Goal: Task Accomplishment & Management: Use online tool/utility

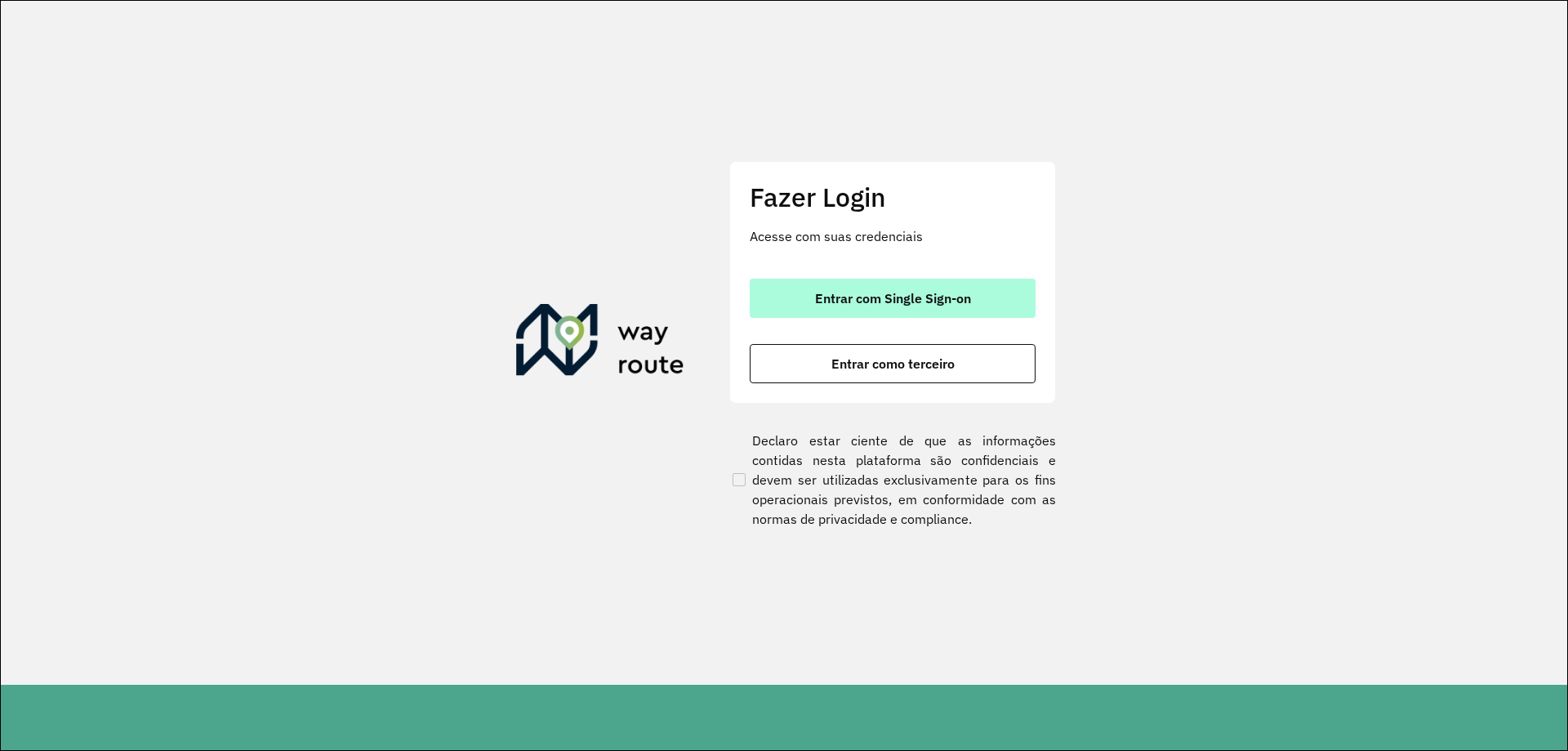
click at [845, 305] on span "Entrar com Single Sign-on" at bounding box center [893, 298] width 156 height 13
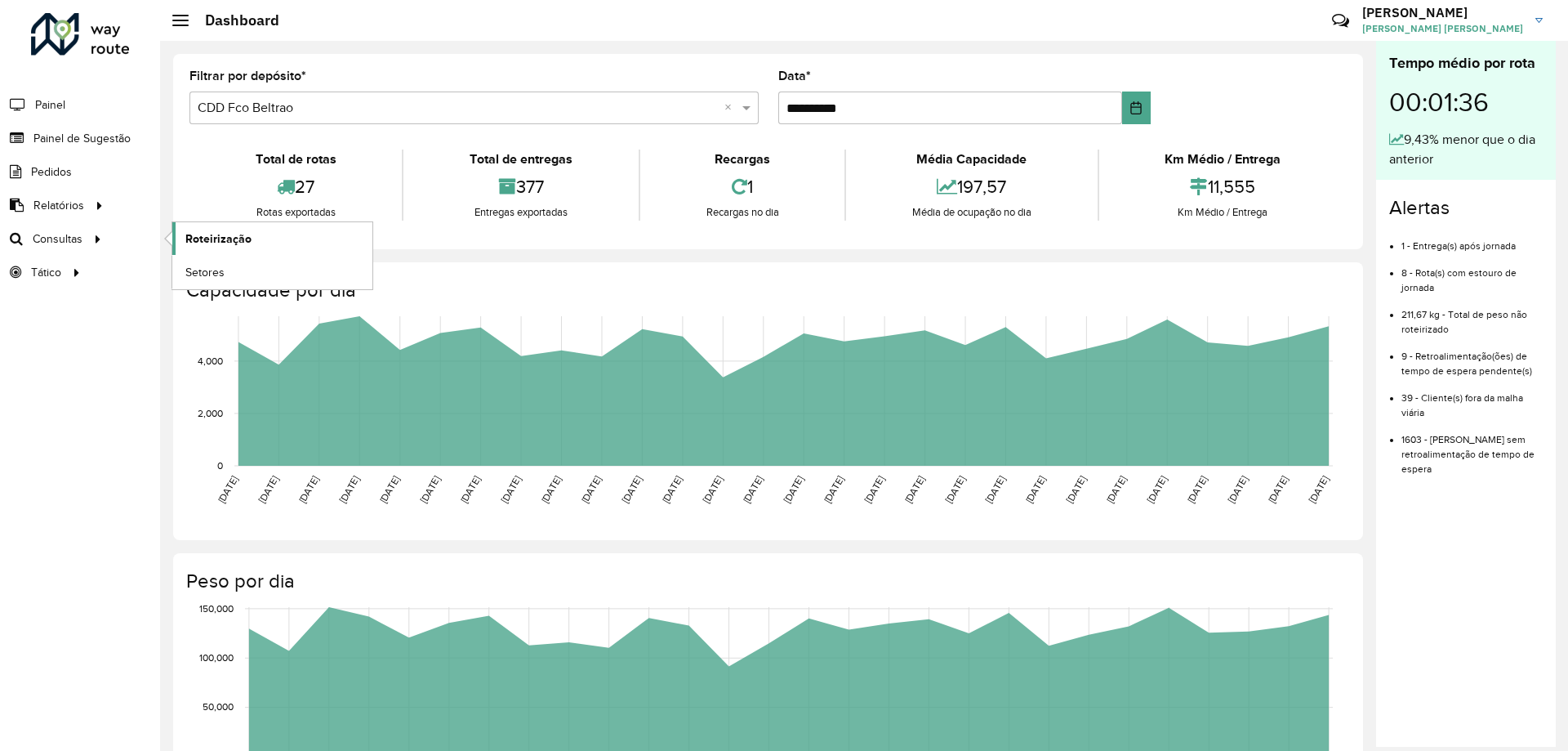
click at [289, 238] on link "Roteirização" at bounding box center [272, 239] width 200 height 33
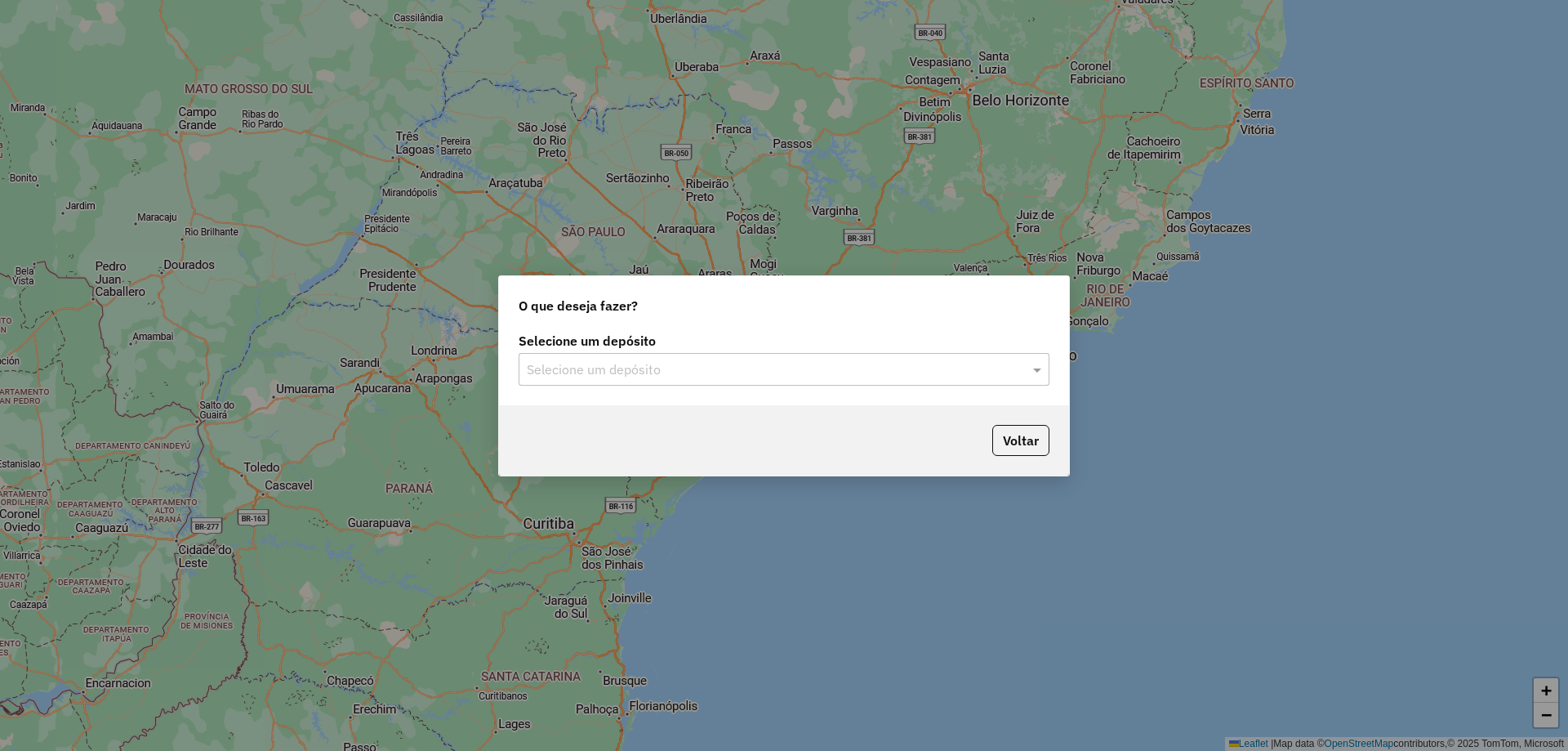
click at [728, 380] on div "Selecione um depósito" at bounding box center [784, 369] width 531 height 33
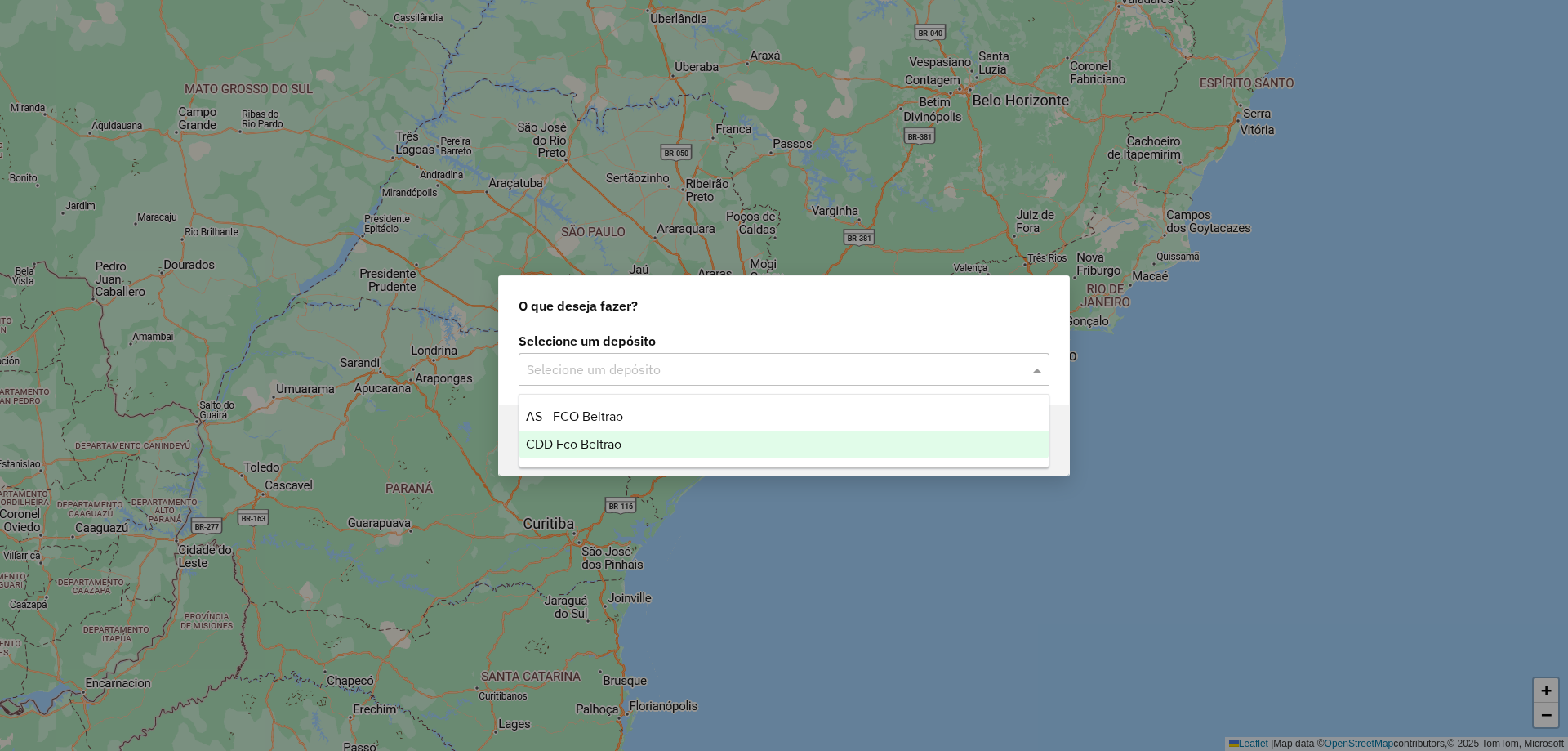
click at [595, 447] on span "CDD Fco Beltrao" at bounding box center [573, 443] width 95 height 14
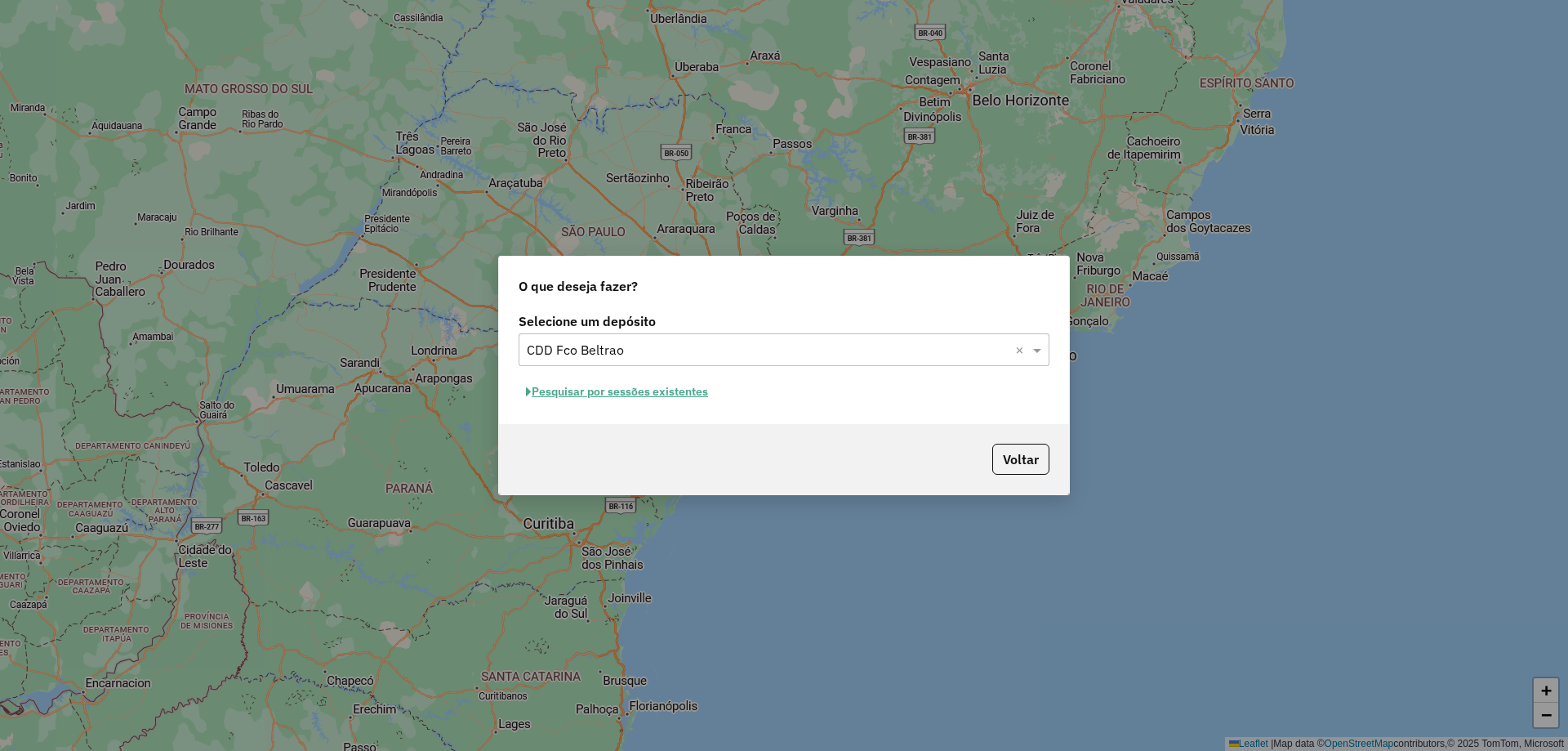
click at [668, 392] on button "Pesquisar por sessões existentes" at bounding box center [616, 392] width 197 height 26
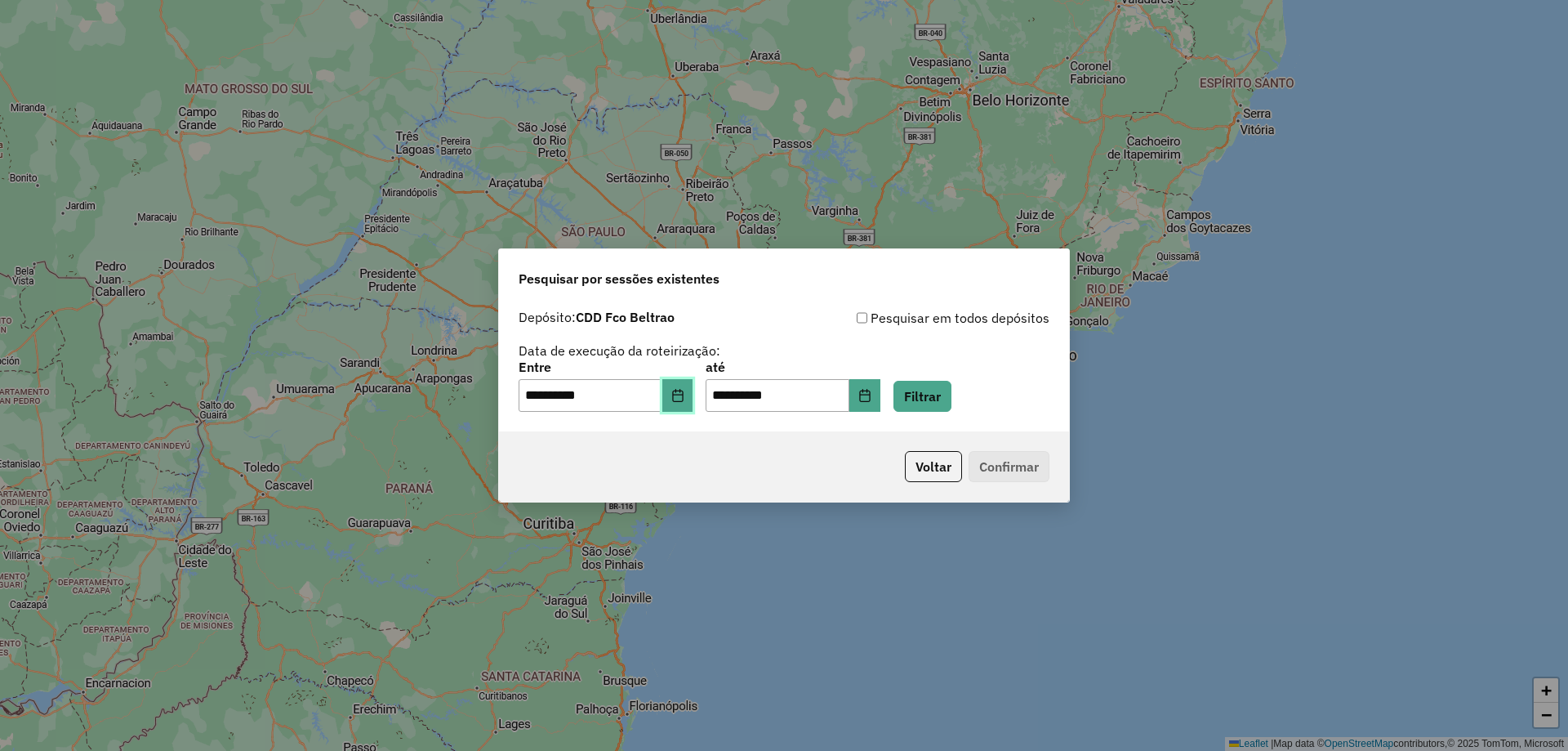
click at [693, 398] on button "Choose Date" at bounding box center [678, 396] width 31 height 33
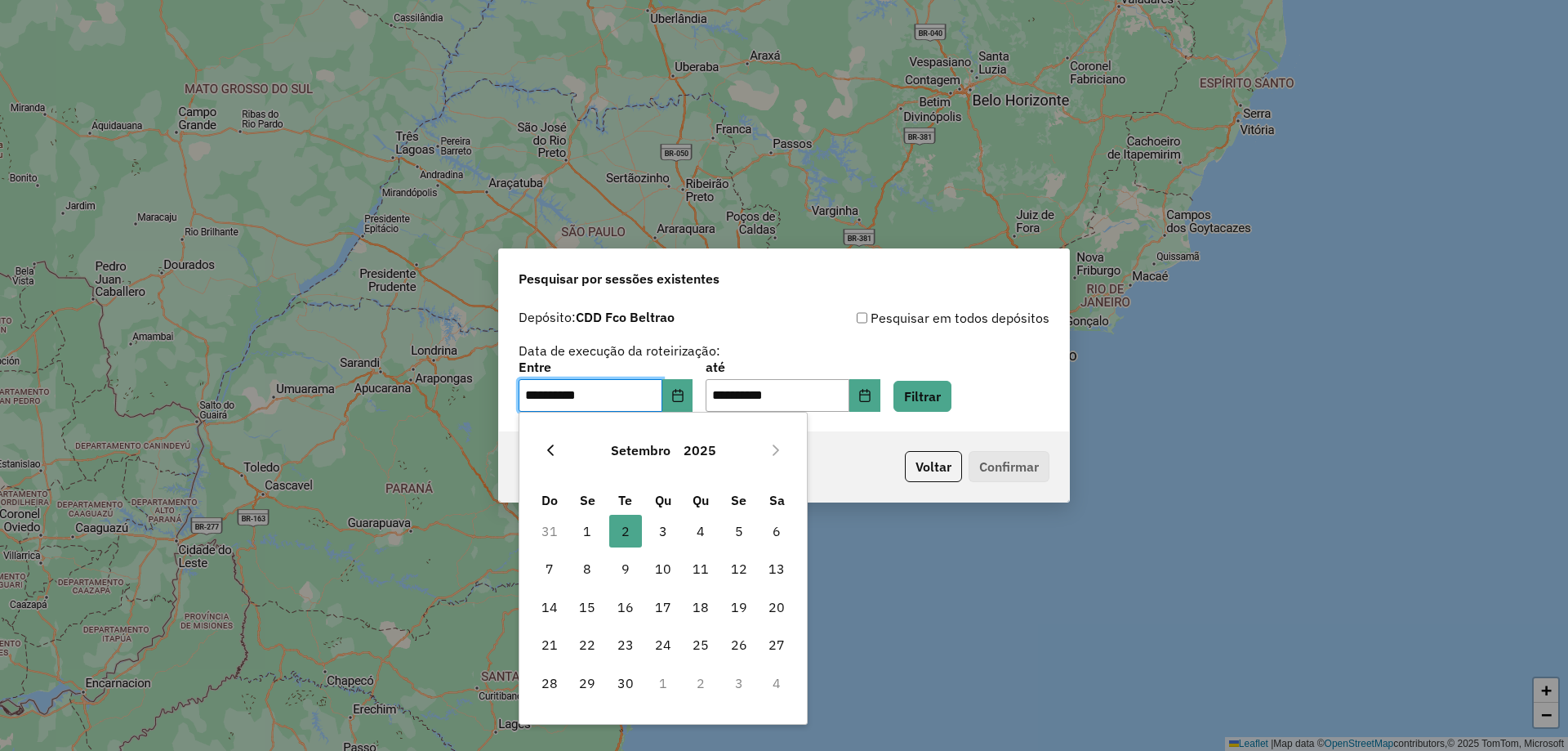
click at [552, 453] on icon "Previous Month" at bounding box center [550, 450] width 6 height 11
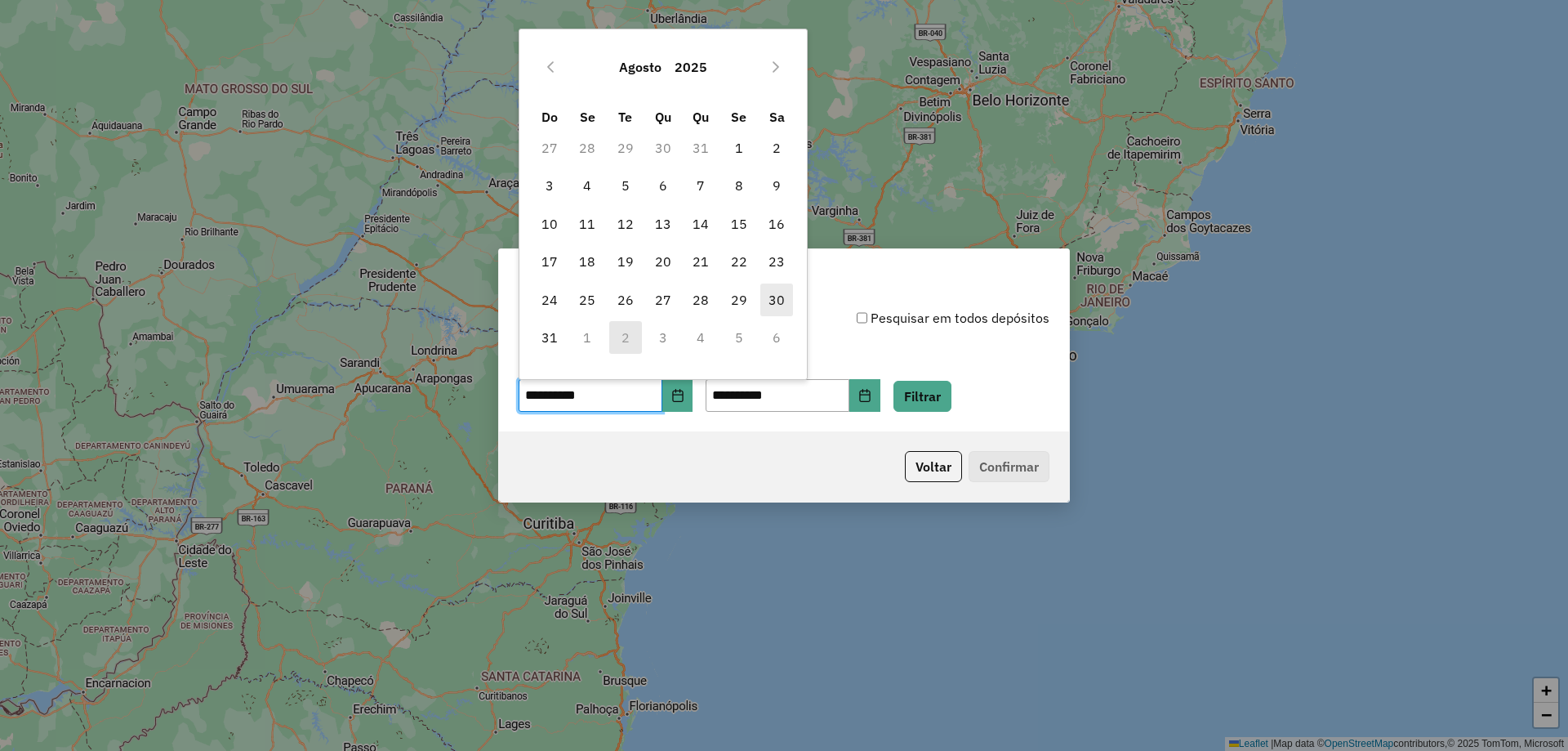
click at [775, 302] on span "30" at bounding box center [777, 299] width 33 height 33
type input "**********"
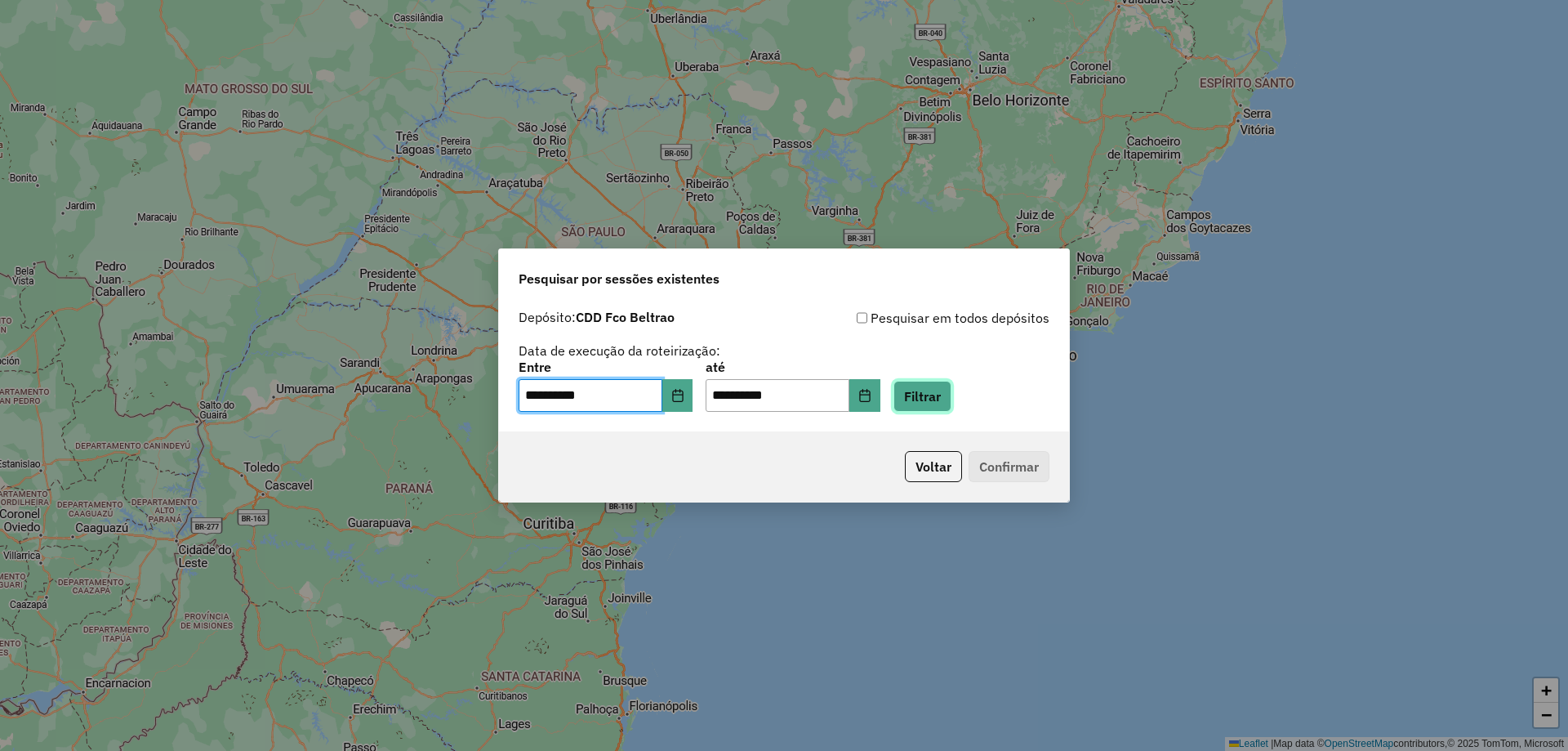
click at [929, 394] on button "Filtrar" at bounding box center [922, 397] width 58 height 31
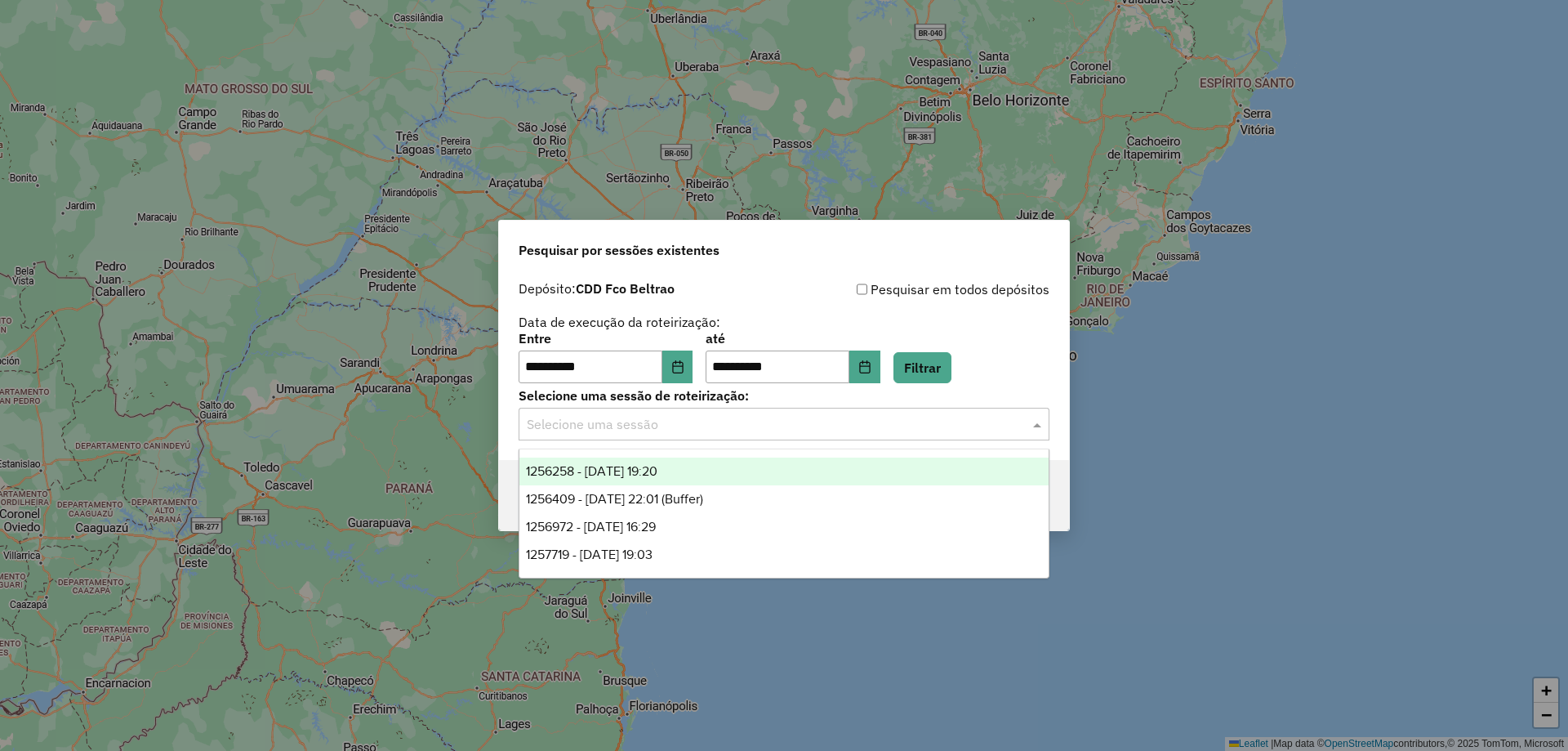
click at [702, 433] on input "text" at bounding box center [768, 424] width 482 height 19
drag, startPoint x: 713, startPoint y: 477, endPoint x: 865, endPoint y: 481, distance: 152.1
click at [713, 477] on div "1256258 - 30/08/2025 19:20" at bounding box center [784, 471] width 529 height 27
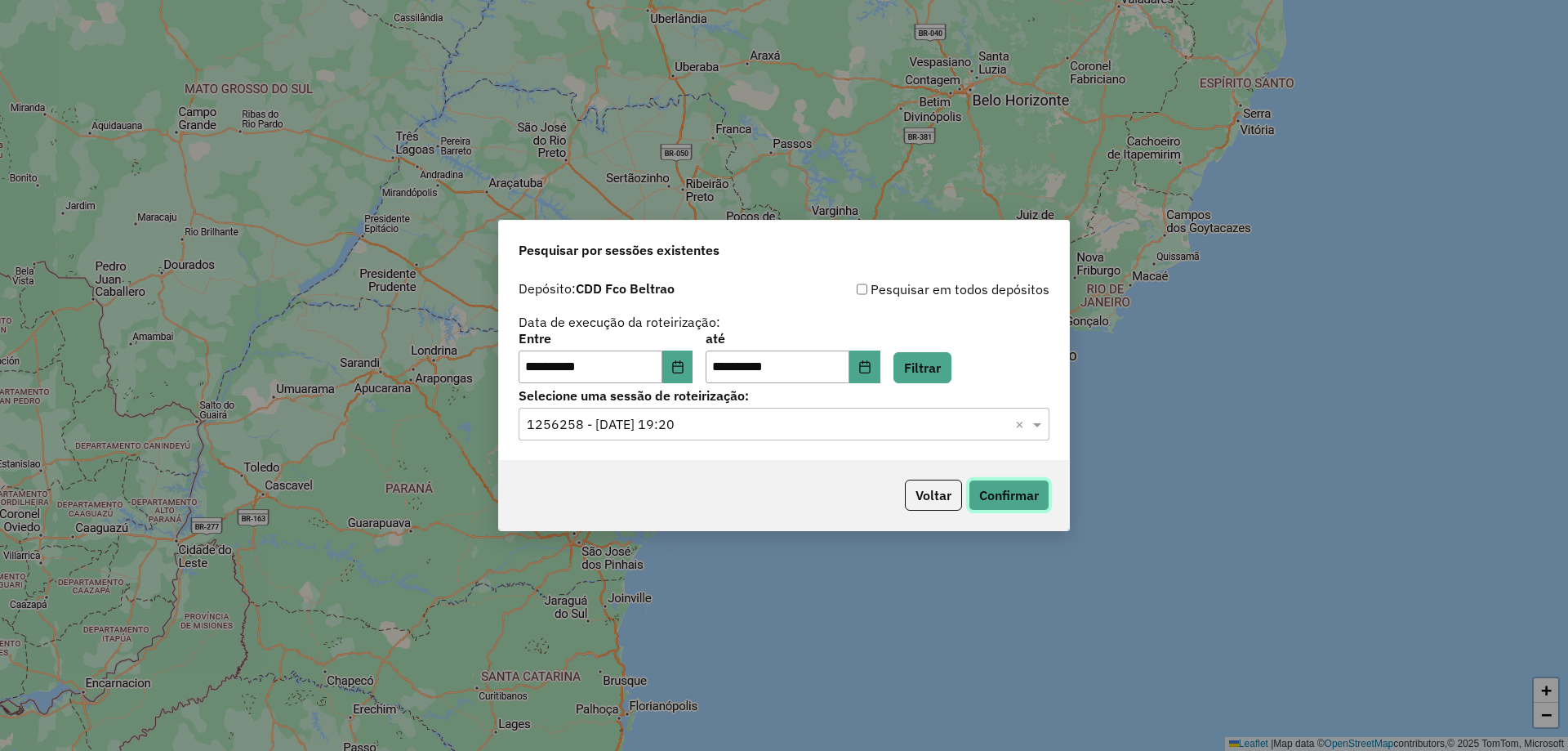
click at [1017, 509] on button "Confirmar" at bounding box center [1009, 495] width 81 height 31
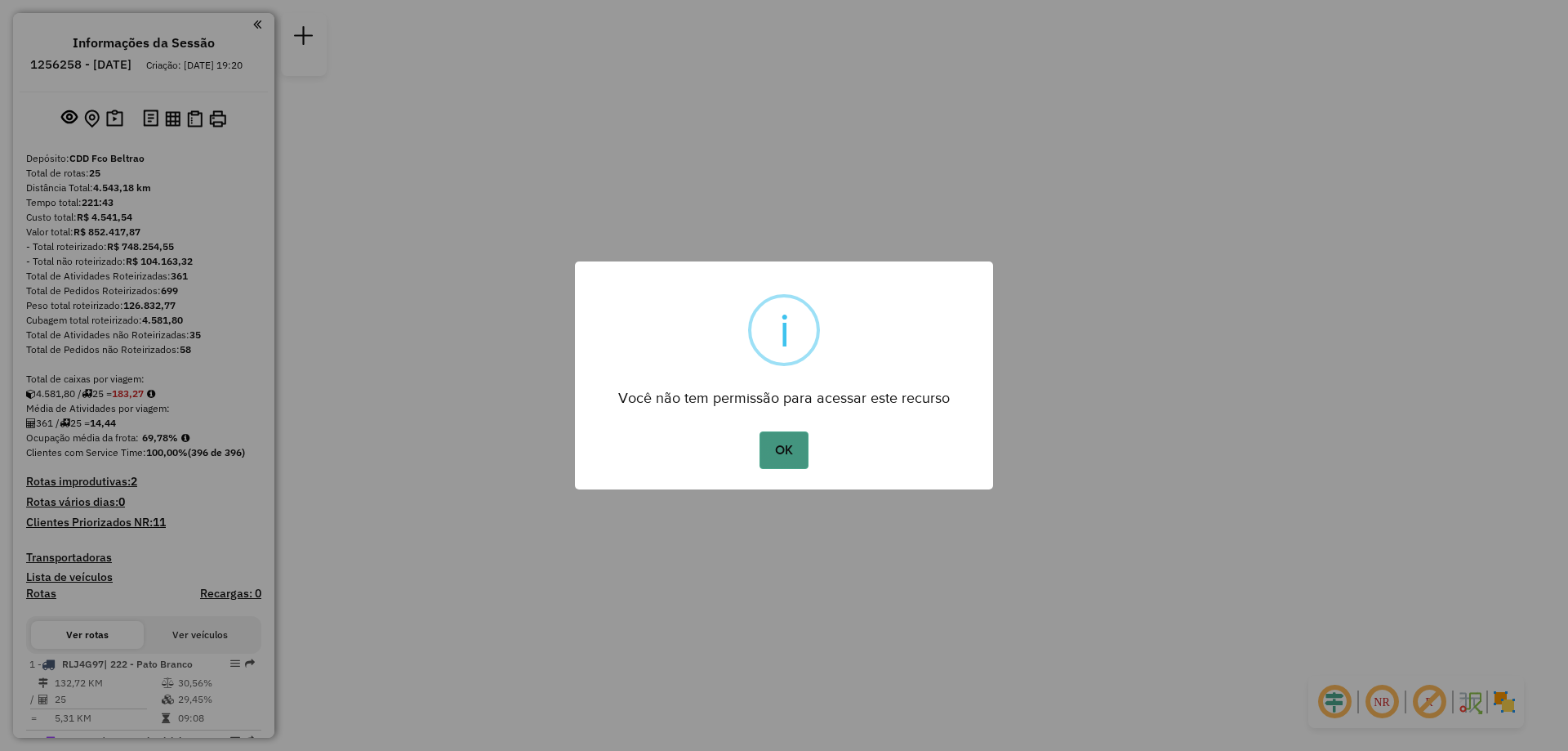
click at [805, 441] on button "OK" at bounding box center [783, 450] width 49 height 38
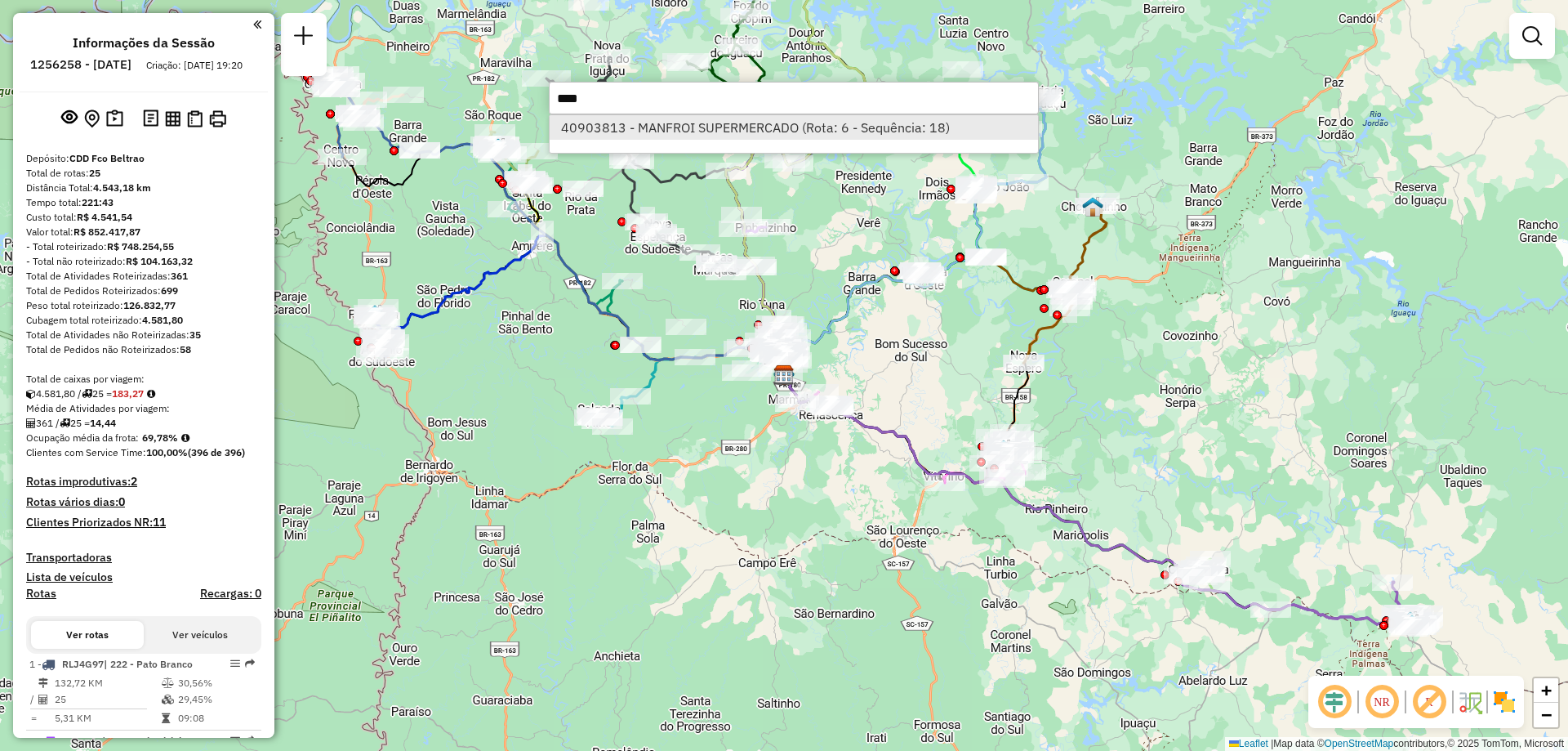
type input "****"
click at [684, 126] on li "40903813 - MANFROI SUPERMERCADO (Rota: 6 - Sequência: 18)" at bounding box center [793, 127] width 488 height 25
select select "**********"
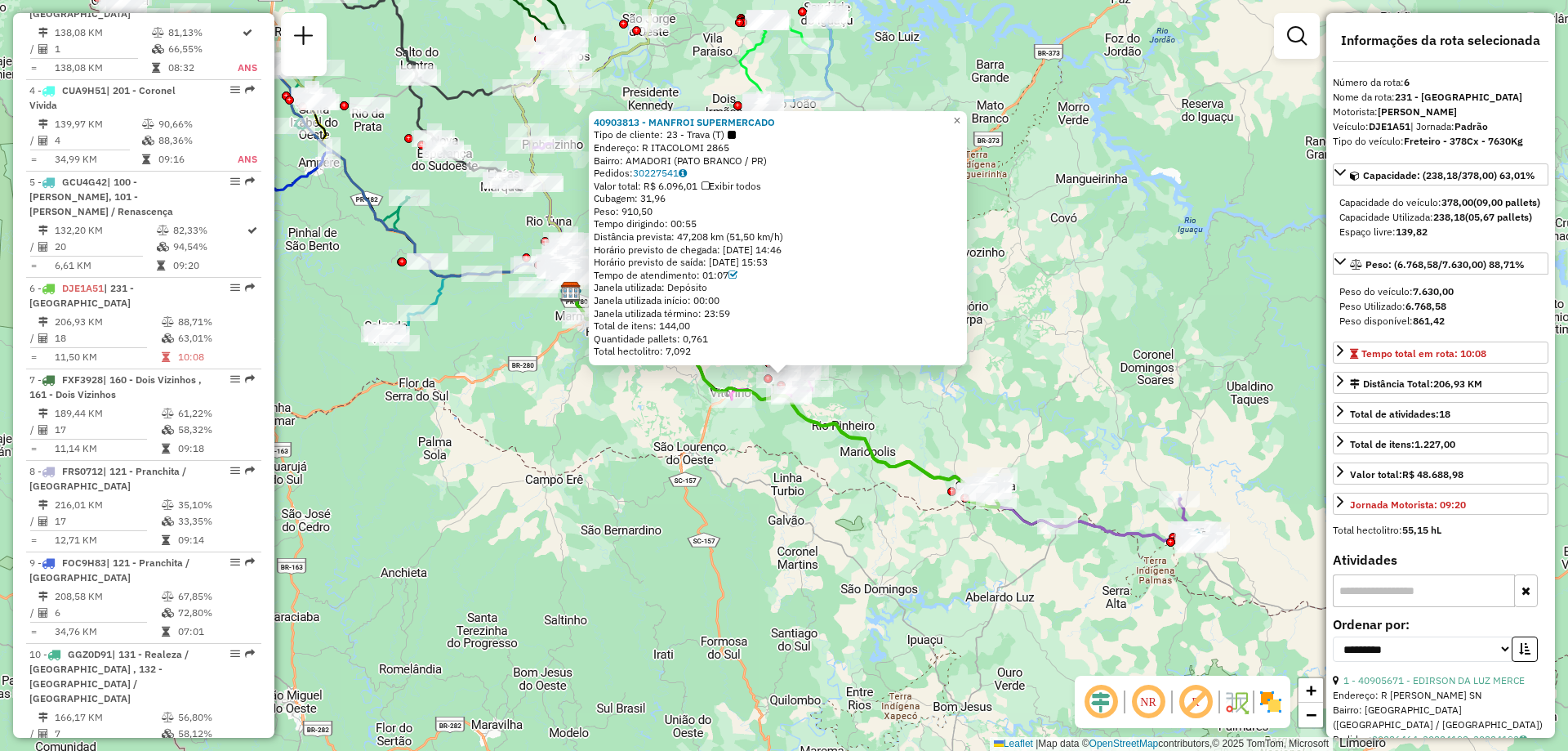
scroll to position [1113, 0]
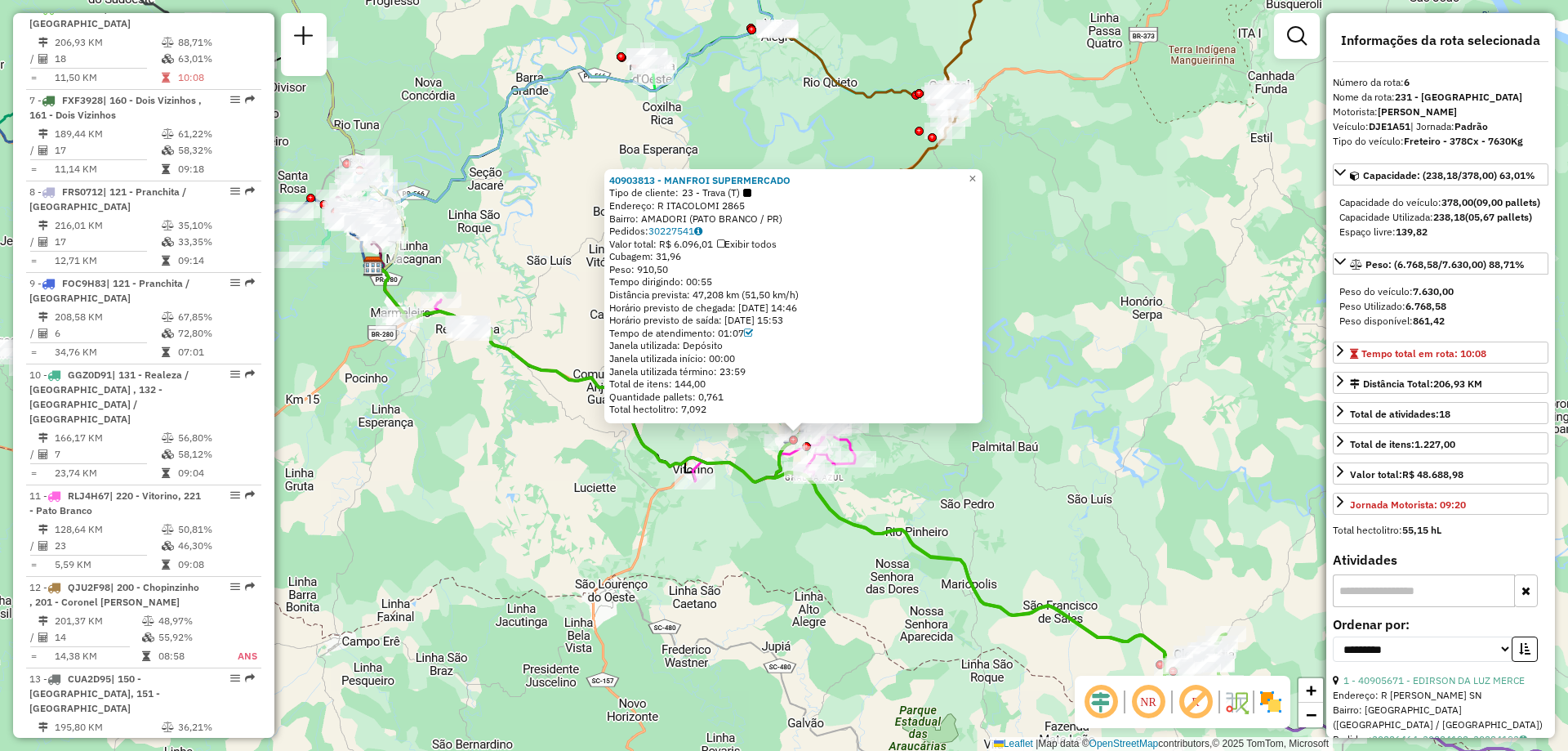
drag, startPoint x: 896, startPoint y: 422, endPoint x: 941, endPoint y: 465, distance: 62.2
click at [941, 465] on div "40903813 - MANFROI SUPERMERCADO Tipo de cliente: 23 - Trava (T) Endereço: R ITA…" at bounding box center [784, 376] width 1568 height 751
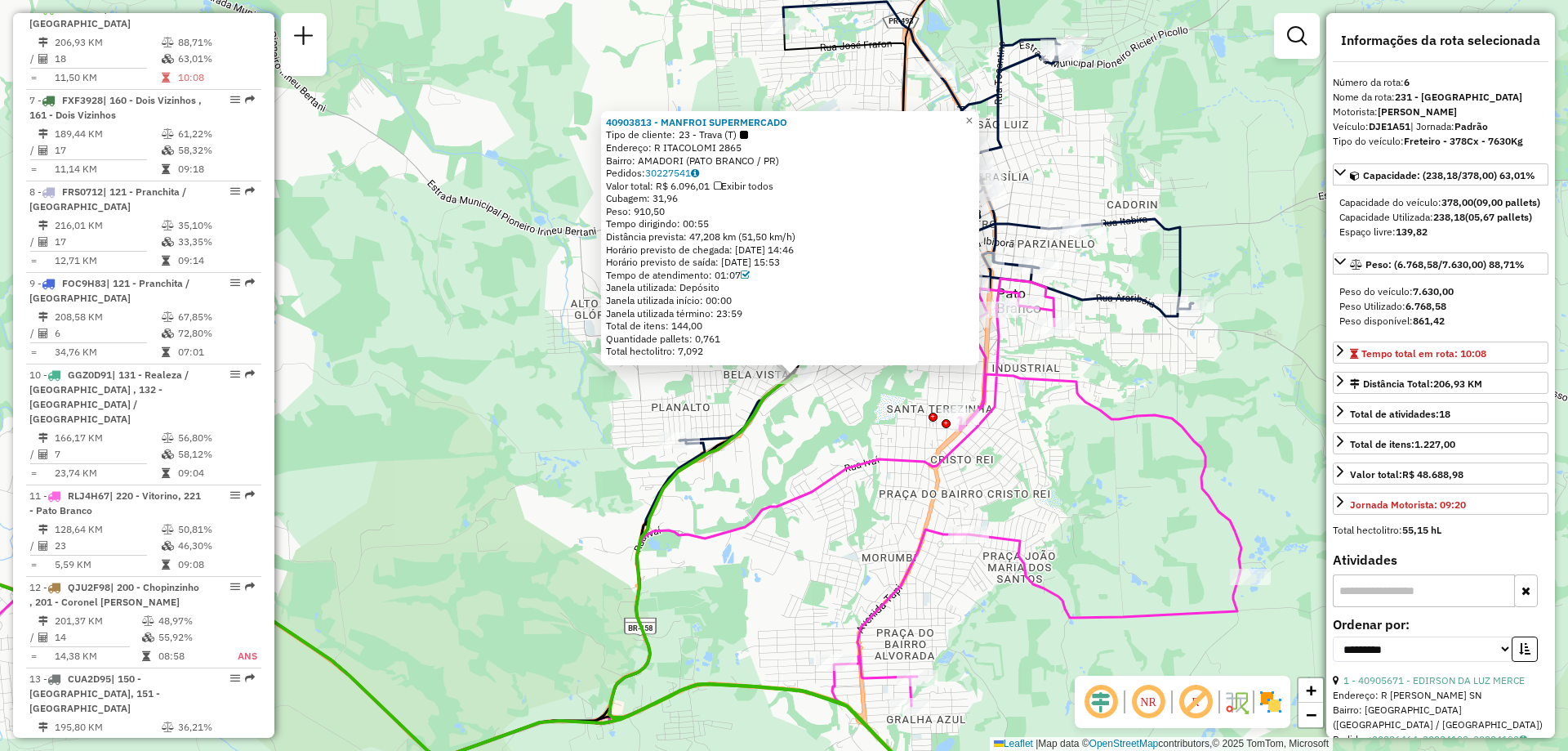
drag, startPoint x: 671, startPoint y: 375, endPoint x: 648, endPoint y: 435, distance: 64.3
click at [648, 435] on div "40903813 - MANFROI SUPERMERCADO Tipo de cliente: 23 - Trava (T) Endereço: R ITA…" at bounding box center [784, 376] width 1568 height 751
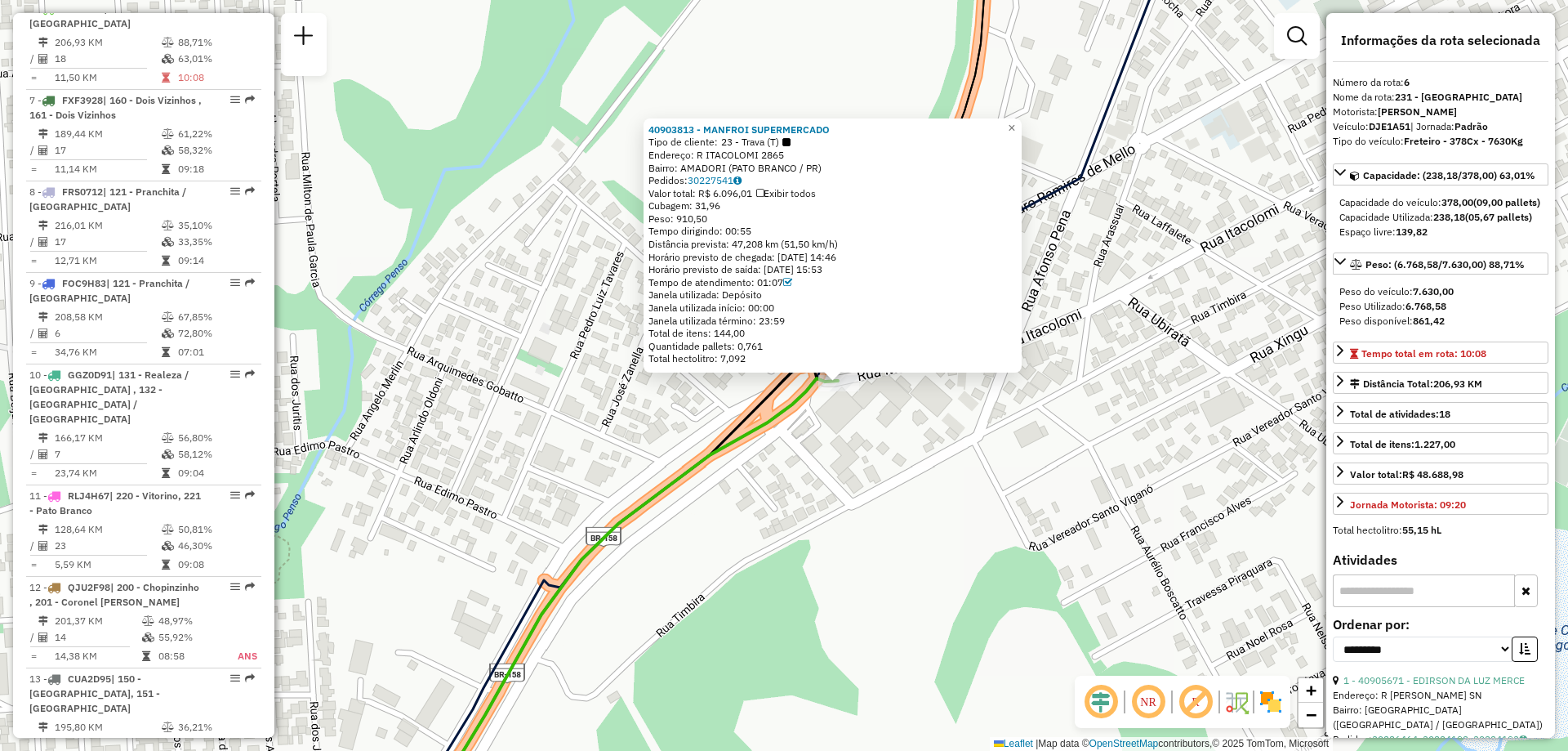
click at [811, 393] on icon at bounding box center [619, 602] width 438 height 448
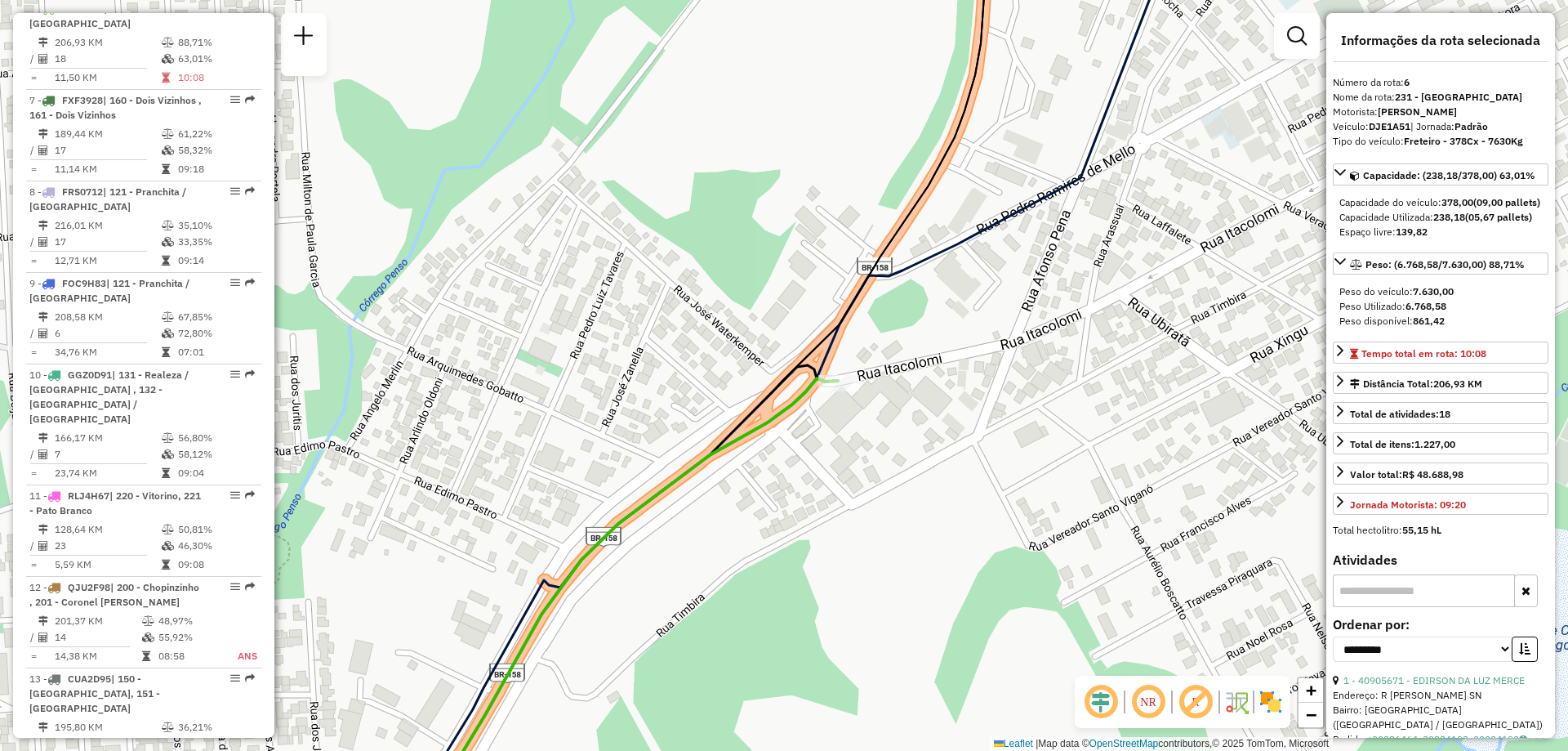
click at [804, 394] on icon at bounding box center [619, 602] width 438 height 448
click at [871, 410] on span "Exibir somente esta rota" at bounding box center [903, 408] width 146 height 13
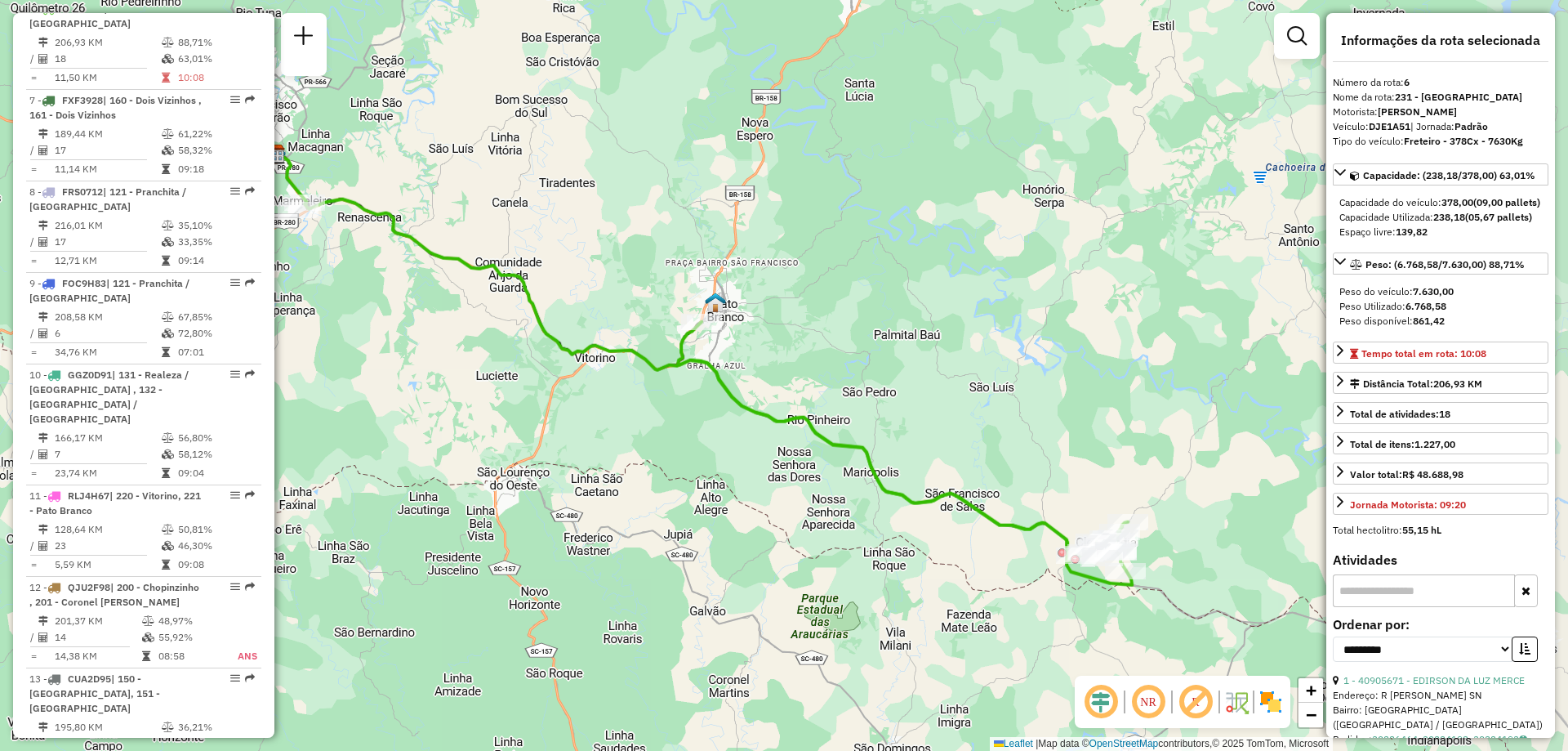
drag, startPoint x: 953, startPoint y: 344, endPoint x: 872, endPoint y: 339, distance: 81.2
click at [872, 339] on div "Janela de atendimento Grade de atendimento Capacidade Transportadoras Veículos …" at bounding box center [784, 376] width 1568 height 751
